Goal: Communication & Community: Share content

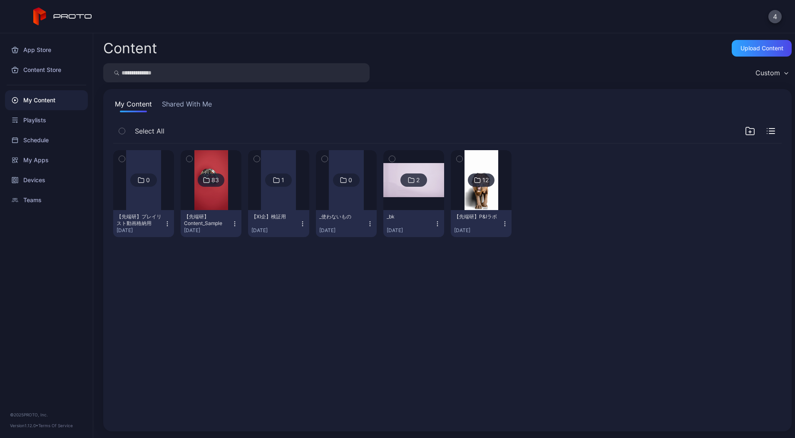
click at [594, 65] on div "Custom" at bounding box center [447, 72] width 688 height 19
click at [43, 177] on div "Devices" at bounding box center [46, 180] width 83 height 20
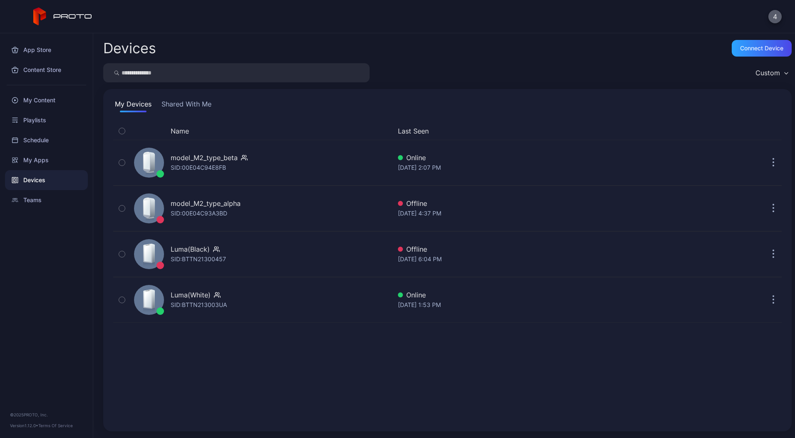
click at [777, 15] on button "4" at bounding box center [774, 16] width 13 height 13
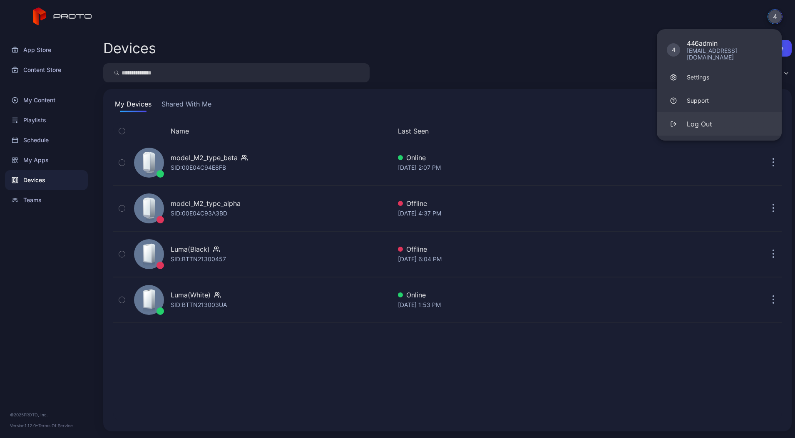
click at [702, 122] on button "Log Out" at bounding box center [719, 123] width 125 height 23
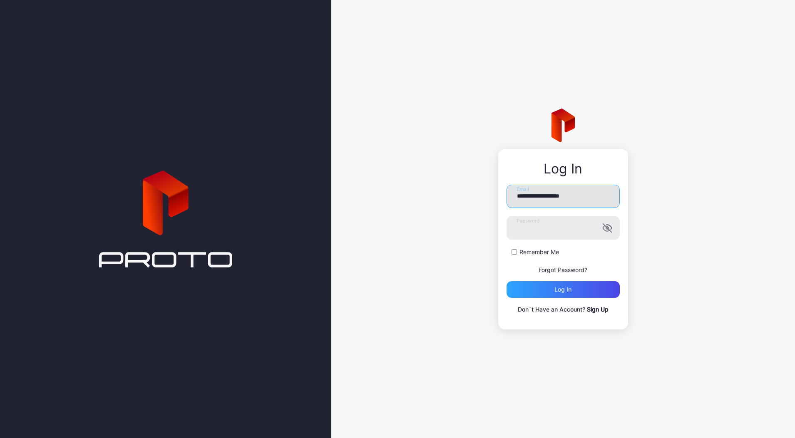
click at [570, 186] on input "**********" at bounding box center [562, 196] width 113 height 23
paste input "******"
type input "**********"
click at [506, 281] on button "Log in" at bounding box center [562, 289] width 113 height 17
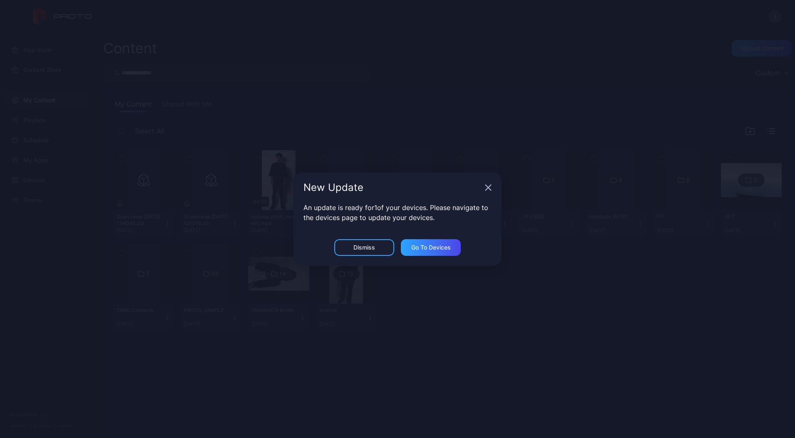
click at [483, 188] on div "New Update" at bounding box center [397, 188] width 208 height 30
click at [485, 188] on icon "button" at bounding box center [488, 187] width 7 height 7
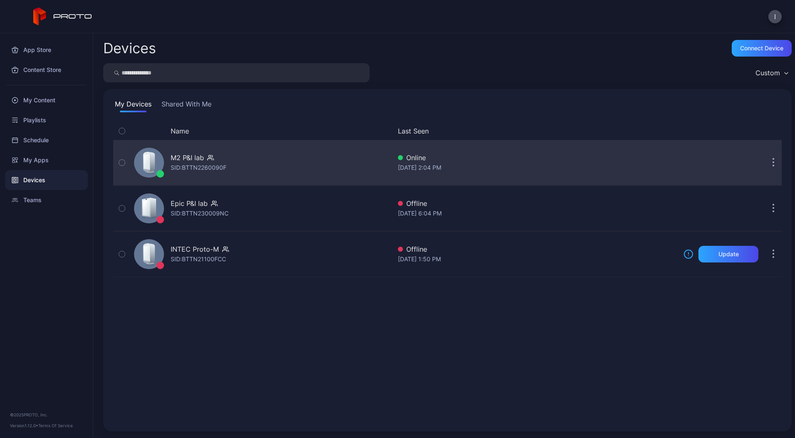
click at [765, 164] on button "button" at bounding box center [773, 162] width 17 height 17
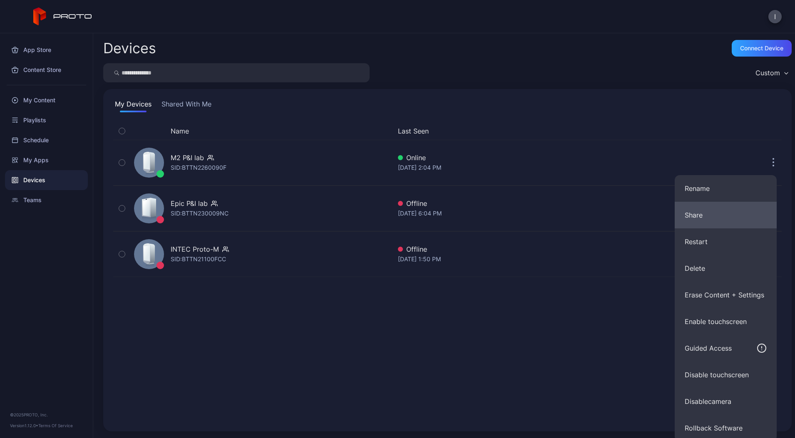
click at [702, 216] on button "Share" at bounding box center [725, 215] width 102 height 27
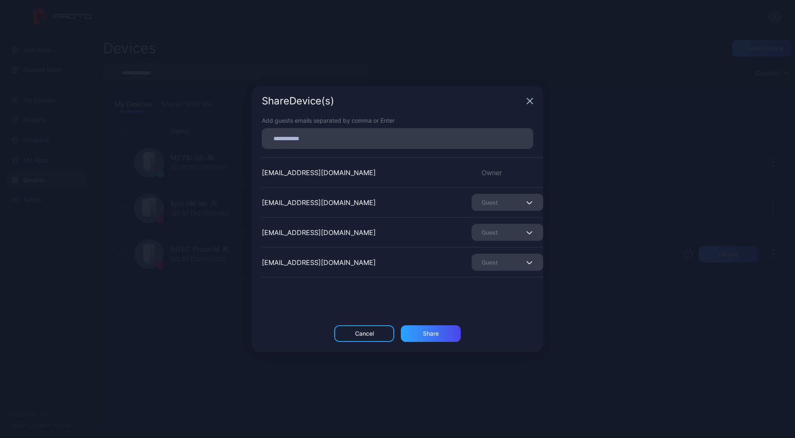
click at [414, 129] on div at bounding box center [397, 138] width 271 height 21
click at [407, 137] on input at bounding box center [397, 138] width 261 height 11
paste input
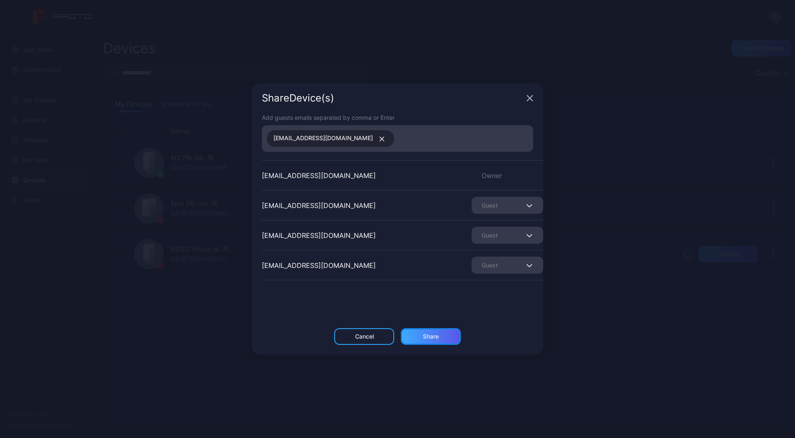
click at [422, 332] on div "Share" at bounding box center [431, 336] width 60 height 17
